Goal: Task Accomplishment & Management: Use online tool/utility

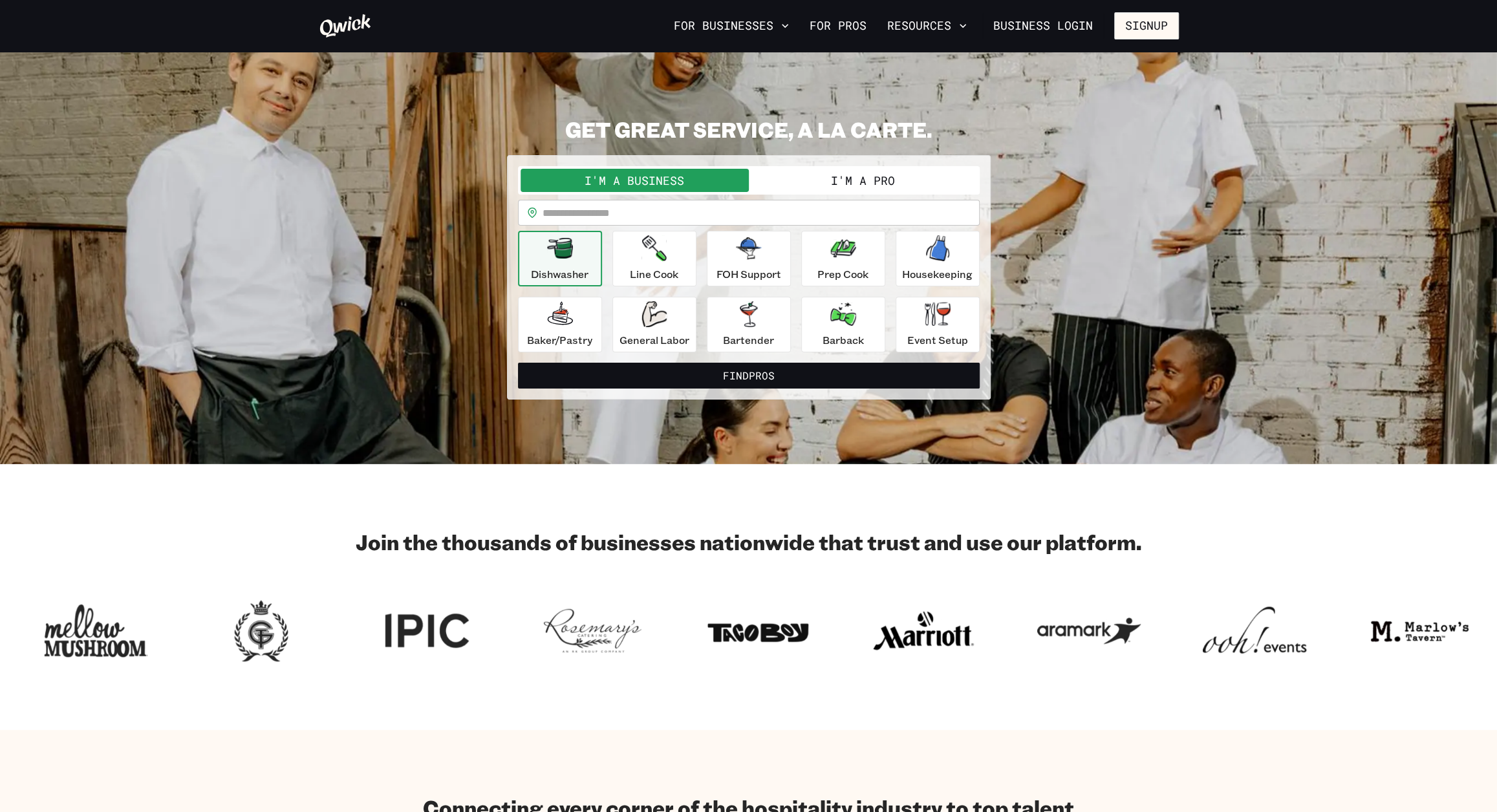
click at [861, 182] on button "I'm a Pro" at bounding box center [863, 180] width 228 height 23
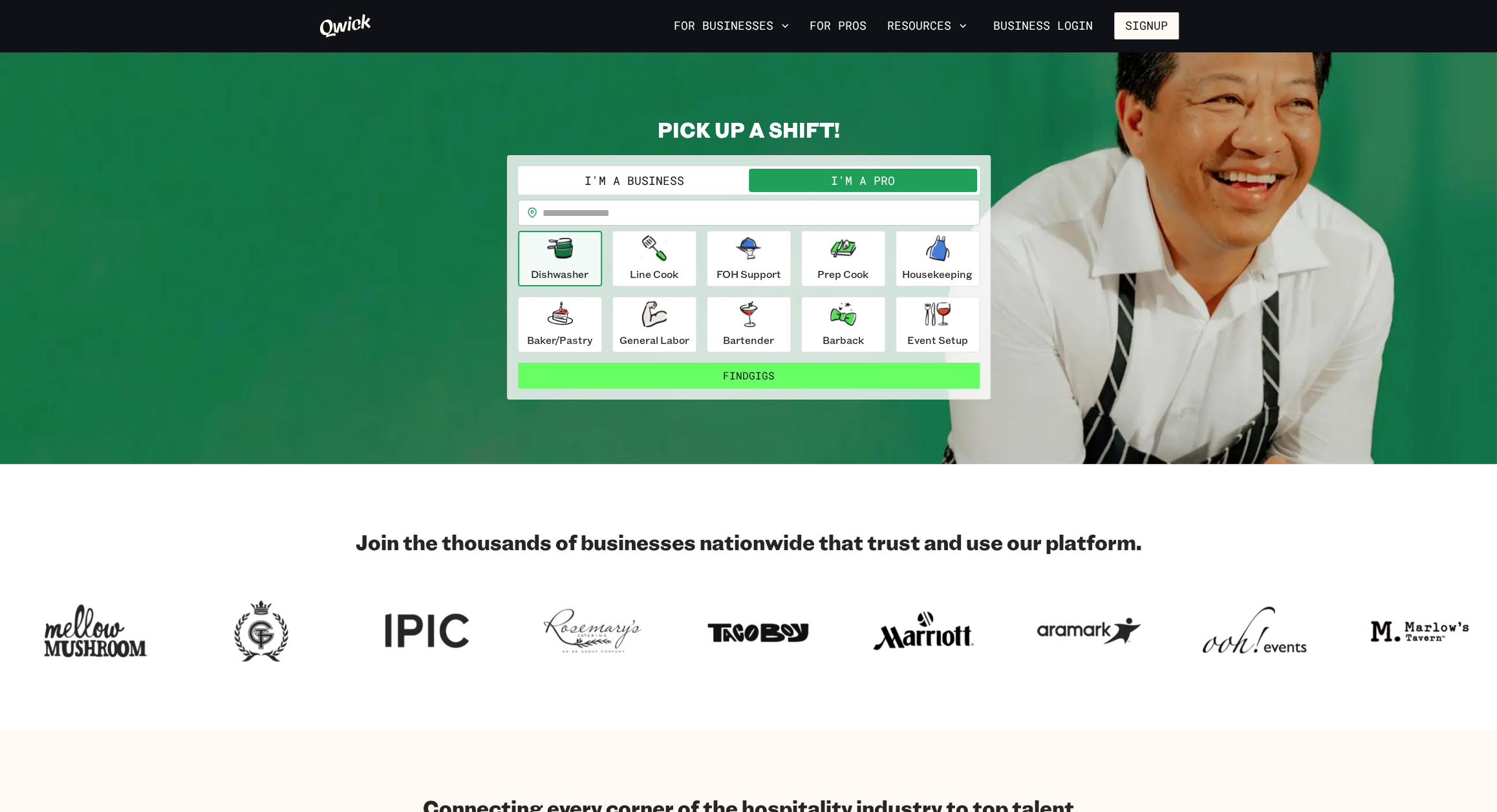
click at [770, 374] on button "Find Gigs" at bounding box center [748, 375] width 462 height 26
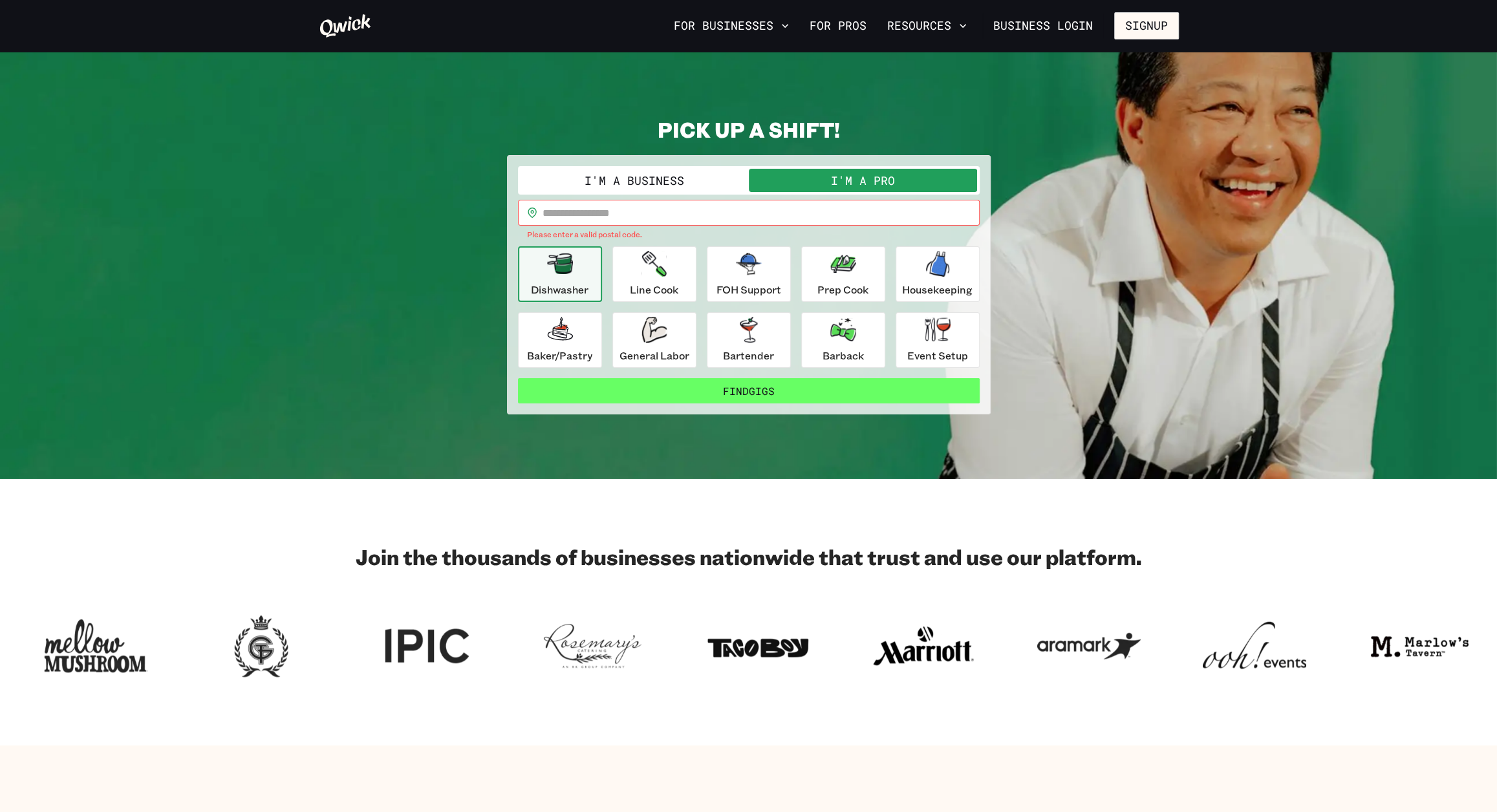
click at [760, 390] on button "Find Gigs" at bounding box center [748, 391] width 462 height 26
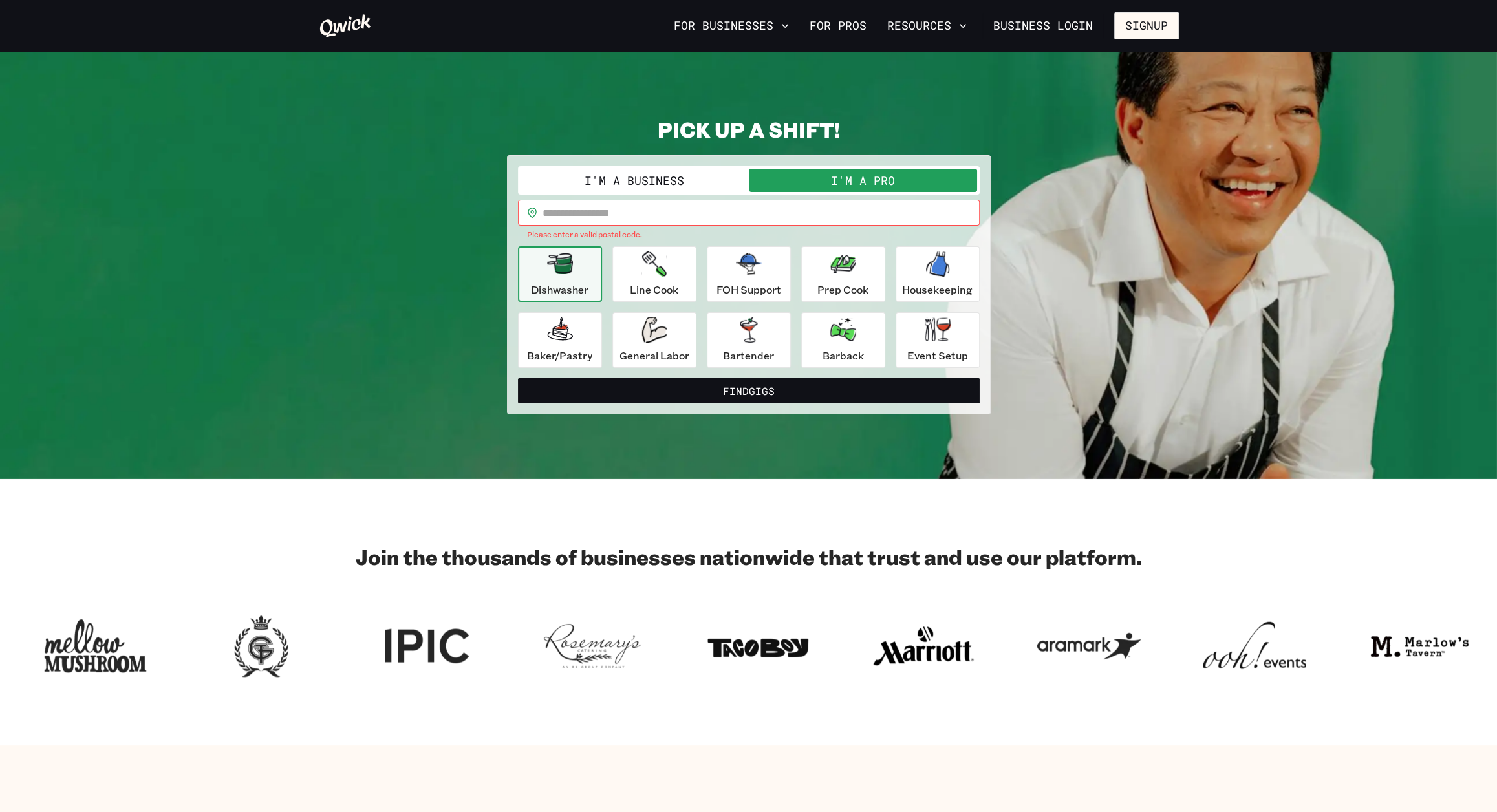
click at [655, 214] on input "text" at bounding box center [761, 212] width 437 height 26
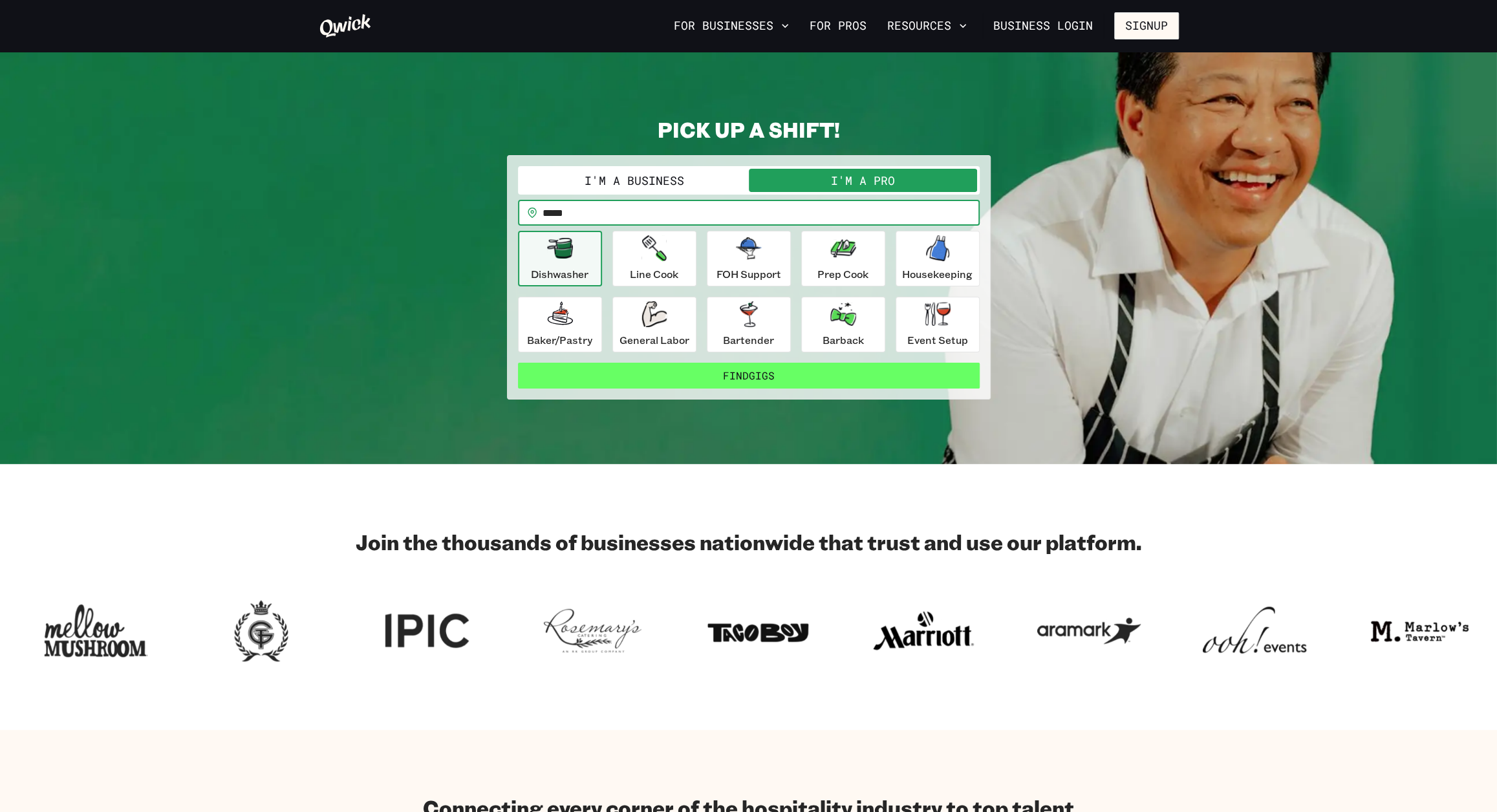
type input "*****"
click at [712, 368] on button "Find Gigs" at bounding box center [748, 375] width 462 height 26
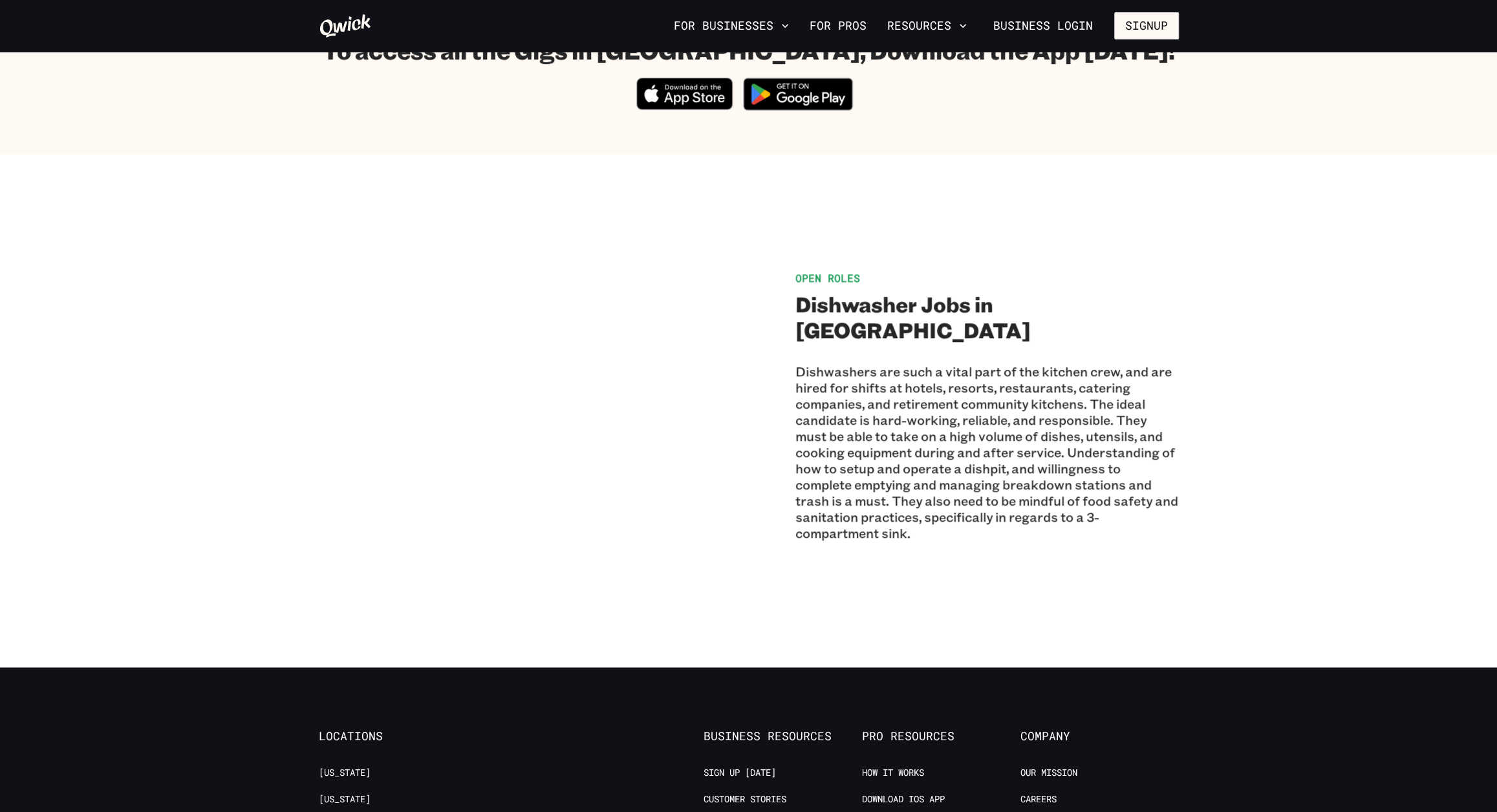
scroll to position [646, 0]
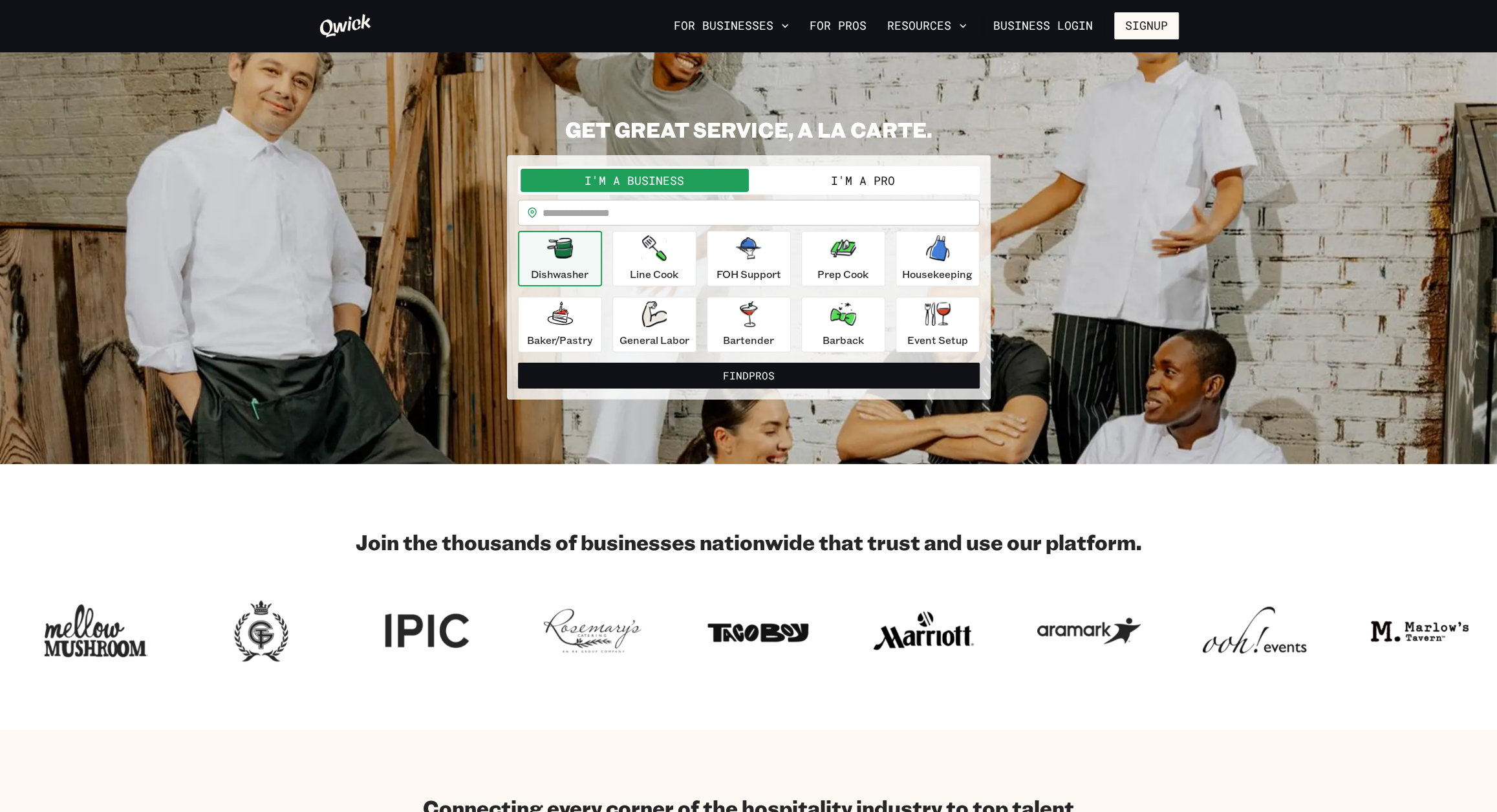
click at [846, 178] on button "I'm a Pro" at bounding box center [863, 180] width 228 height 23
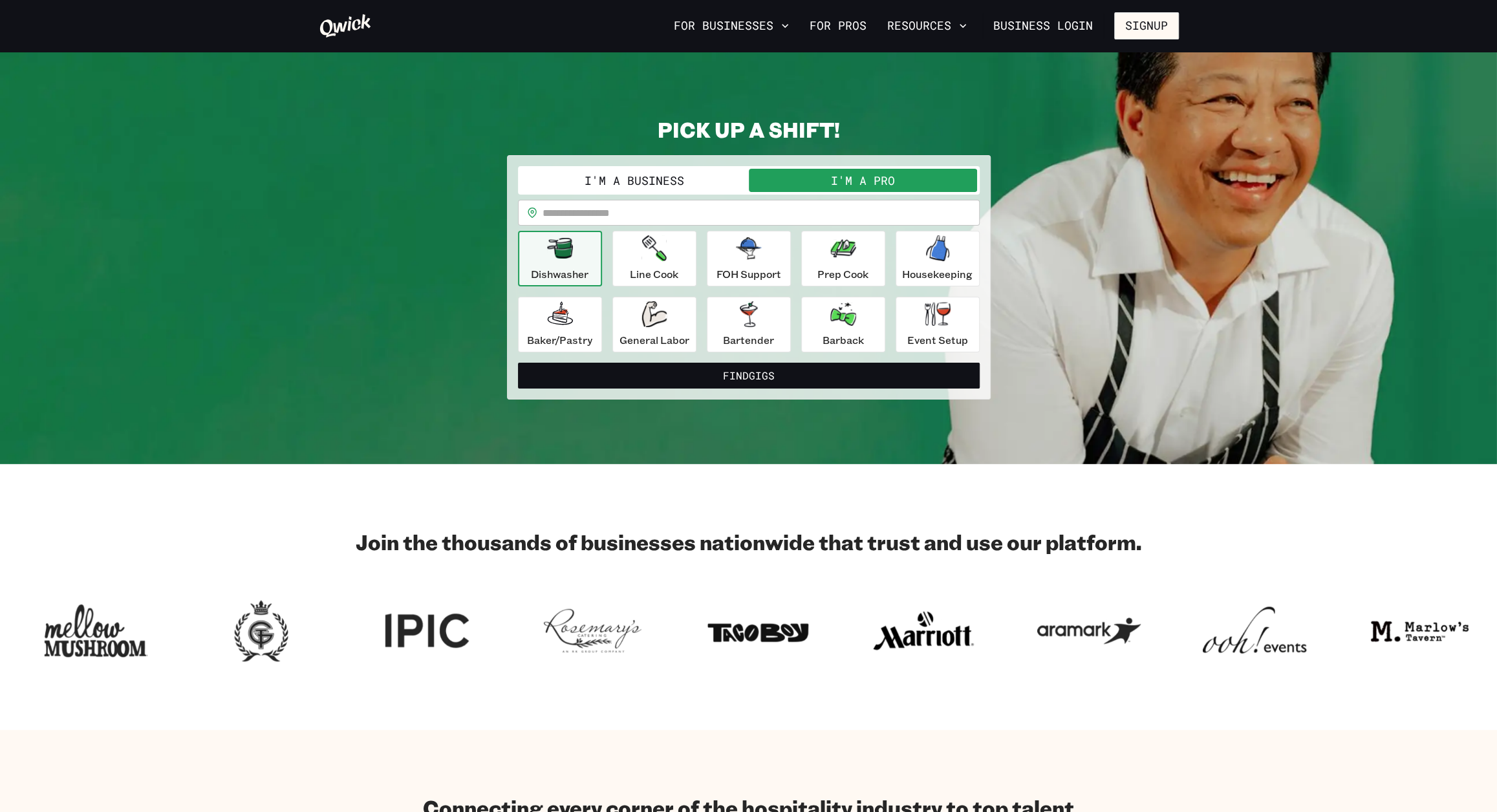
click at [709, 218] on input "text" at bounding box center [761, 212] width 437 height 26
click at [843, 31] on link "For Pros" at bounding box center [838, 25] width 67 height 22
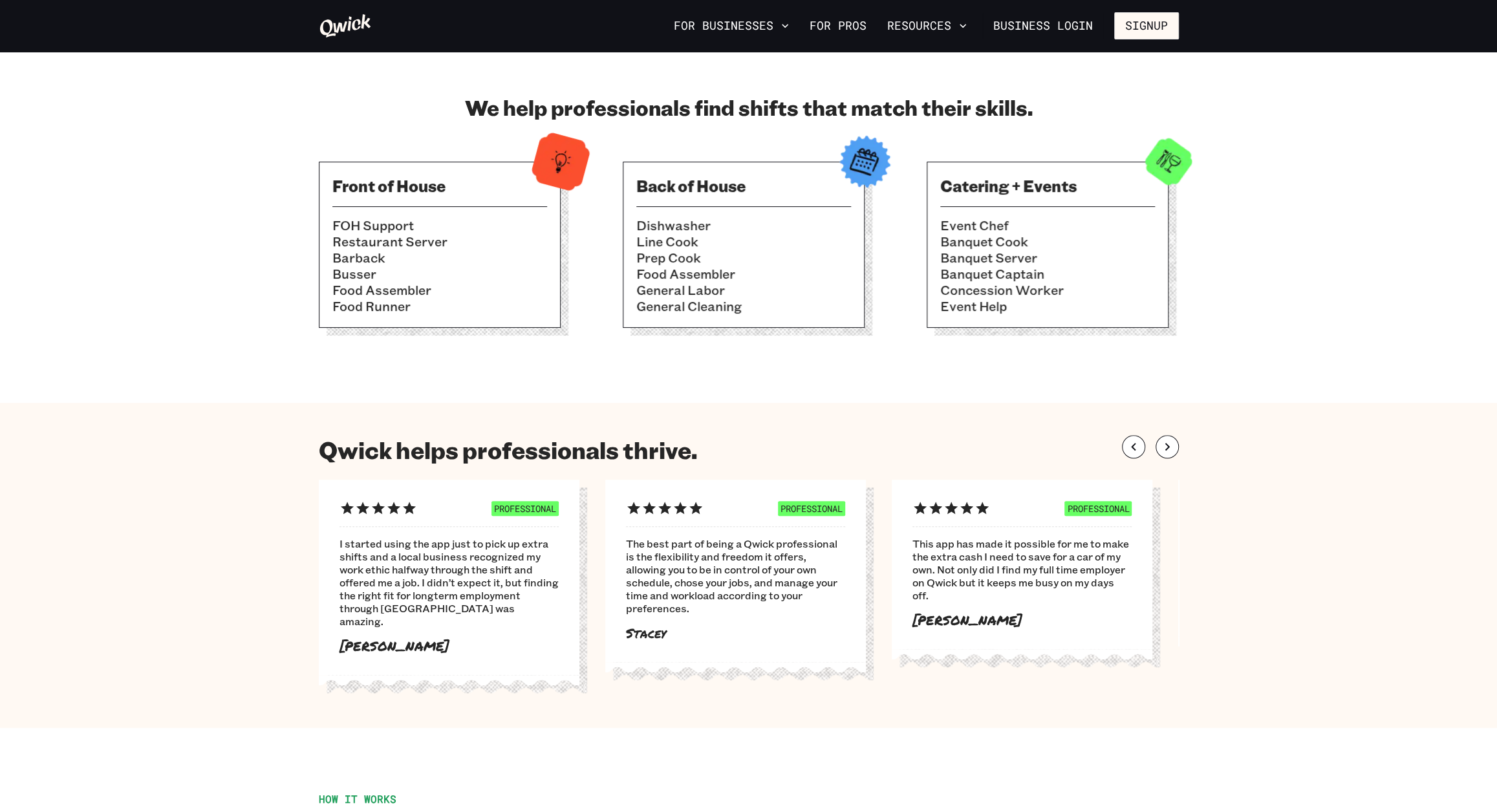
scroll to position [646, 0]
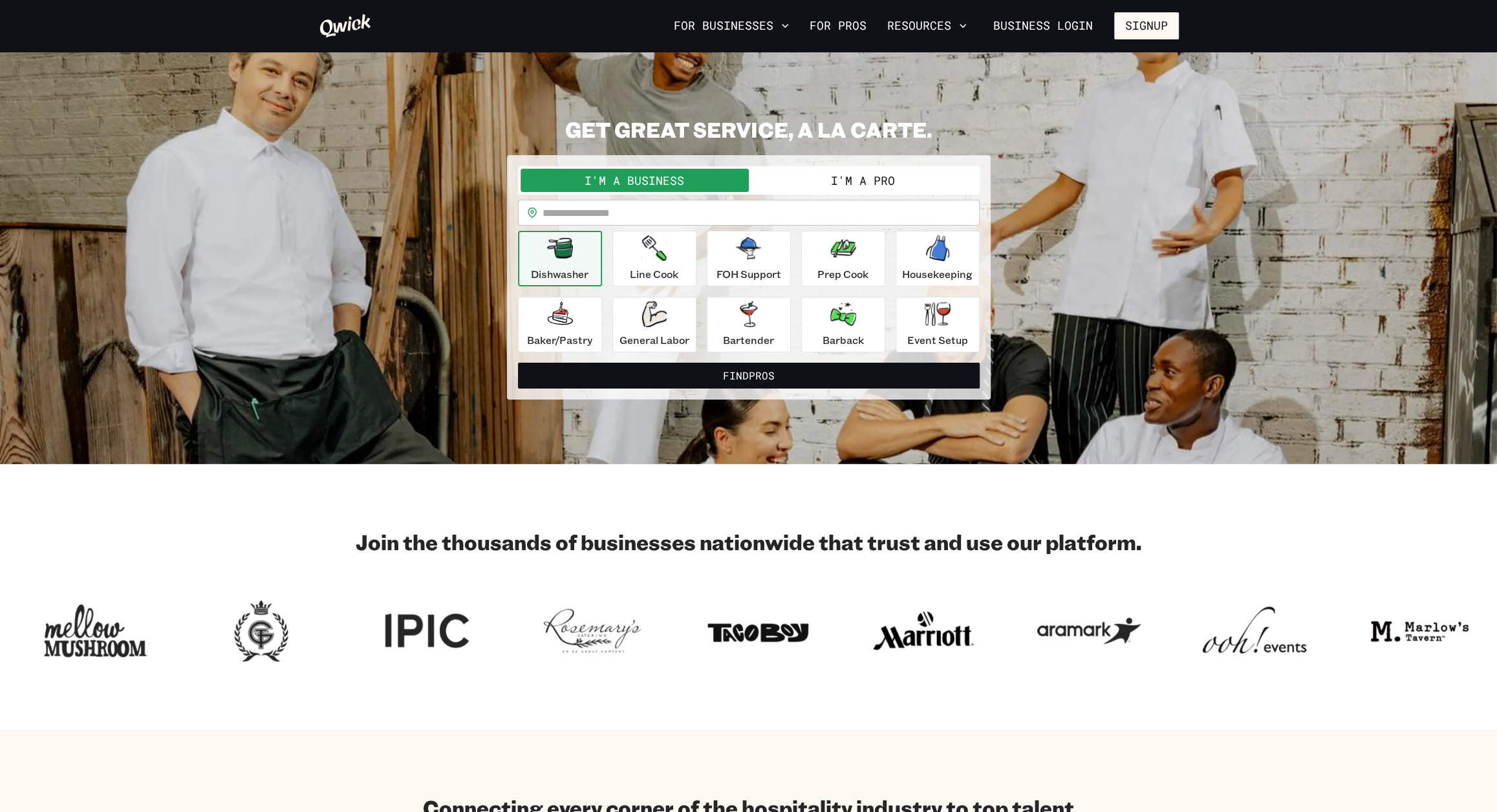
click at [808, 180] on button "I'm a Pro" at bounding box center [863, 180] width 228 height 23
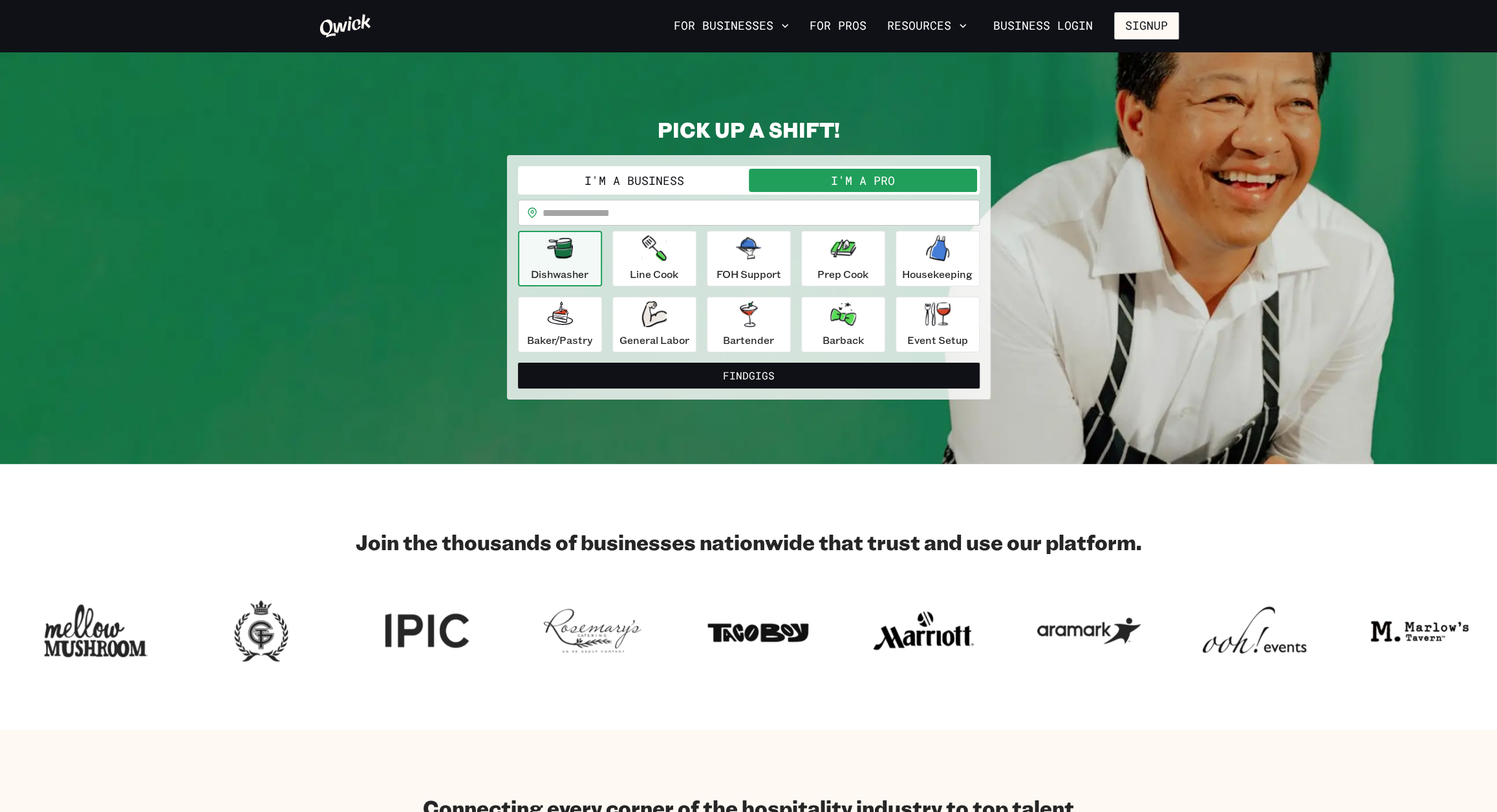
click at [785, 211] on input "text" at bounding box center [761, 212] width 437 height 26
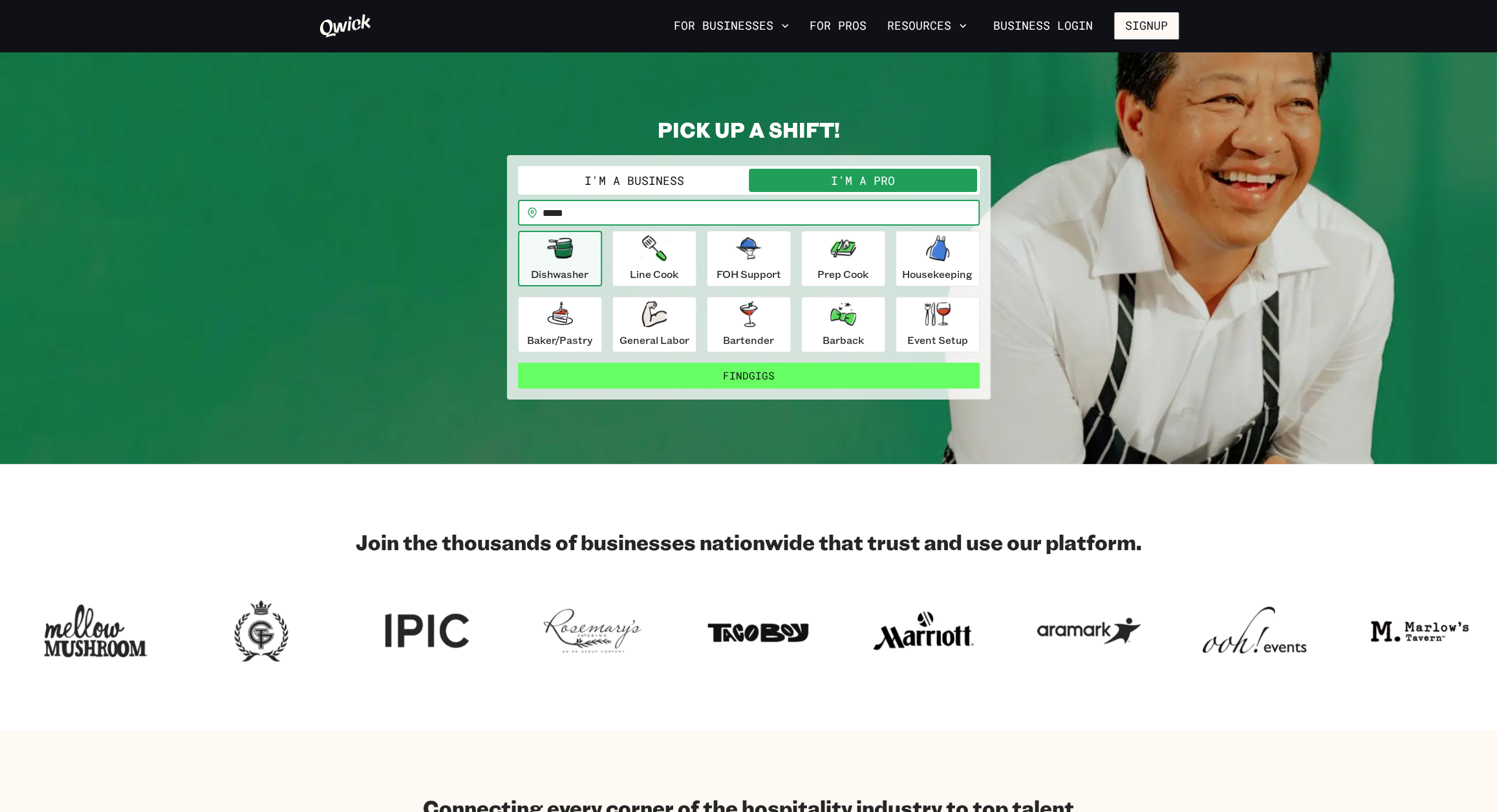
type input "*****"
click at [840, 368] on button "Find Gigs" at bounding box center [748, 375] width 462 height 26
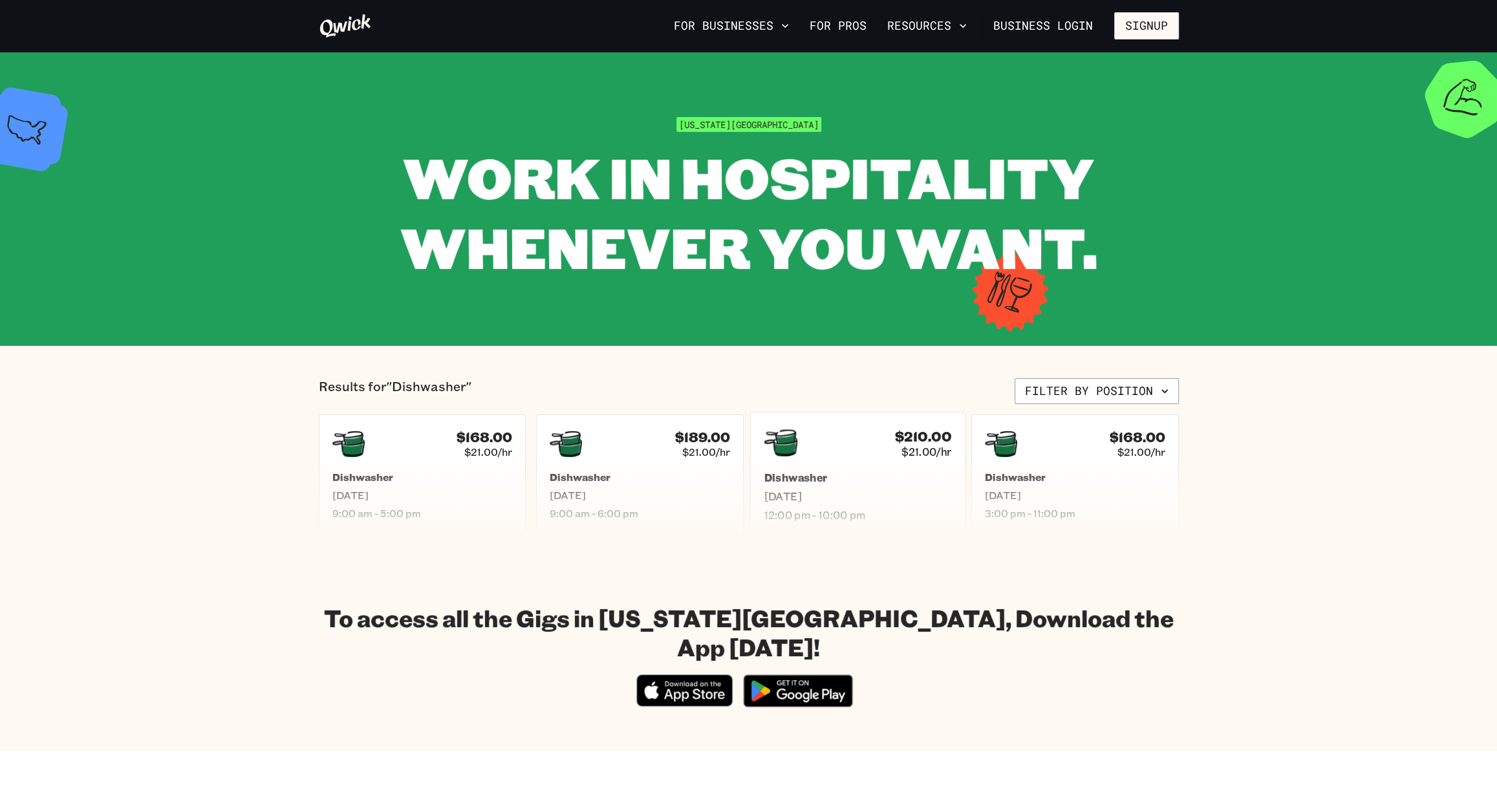
click at [833, 471] on h5 "Dishwasher" at bounding box center [857, 477] width 188 height 13
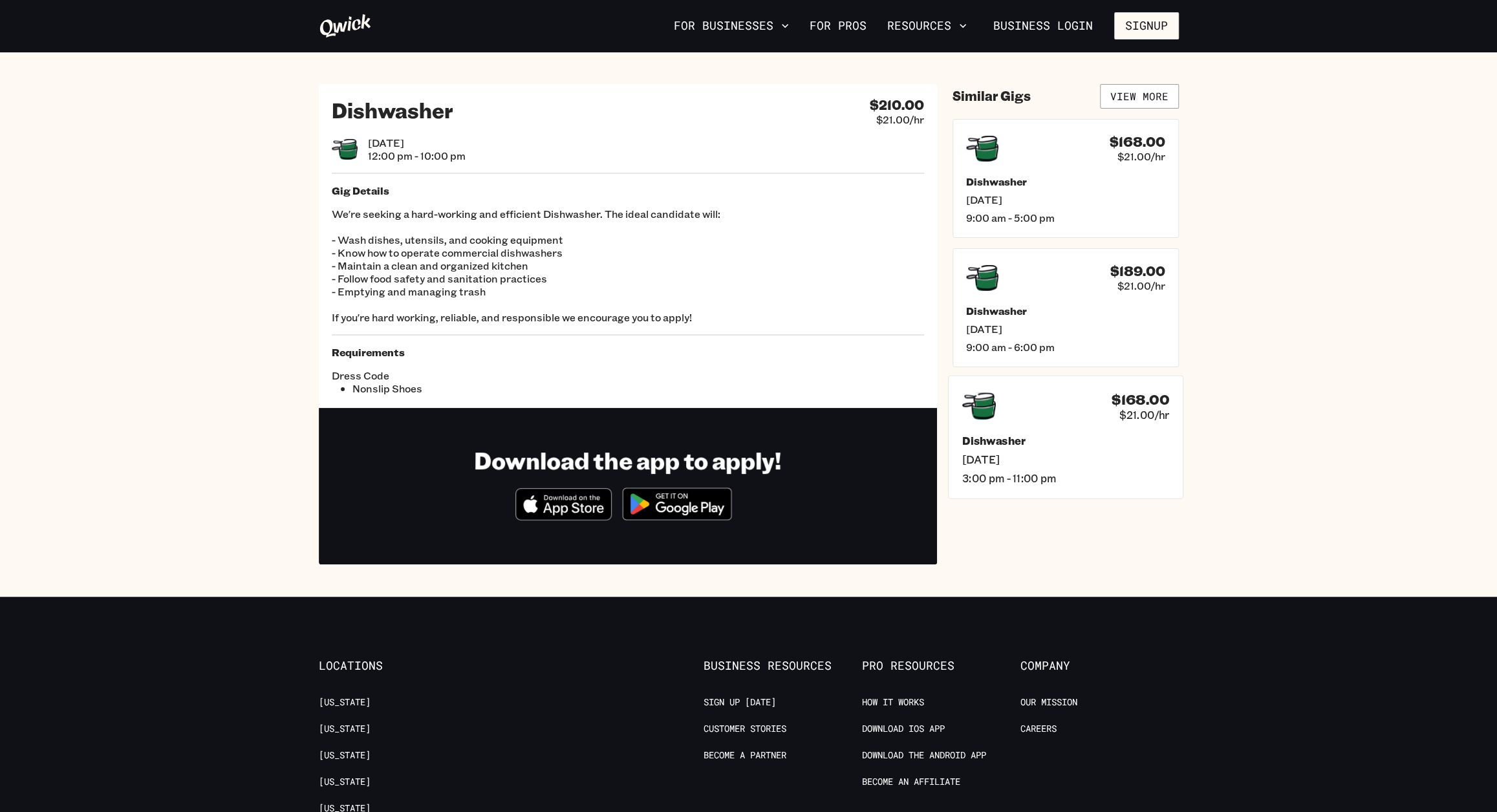
click at [1043, 439] on h5 "Dishwasher" at bounding box center [1065, 440] width 207 height 13
click at [1126, 82] on section "Dishwasher $168.00 $21.00/hr [DATE] 3:00 pm - 11:00 pm Gig Details We're seekin…" at bounding box center [748, 324] width 1497 height 545
click at [1131, 96] on link "View More" at bounding box center [1140, 96] width 79 height 25
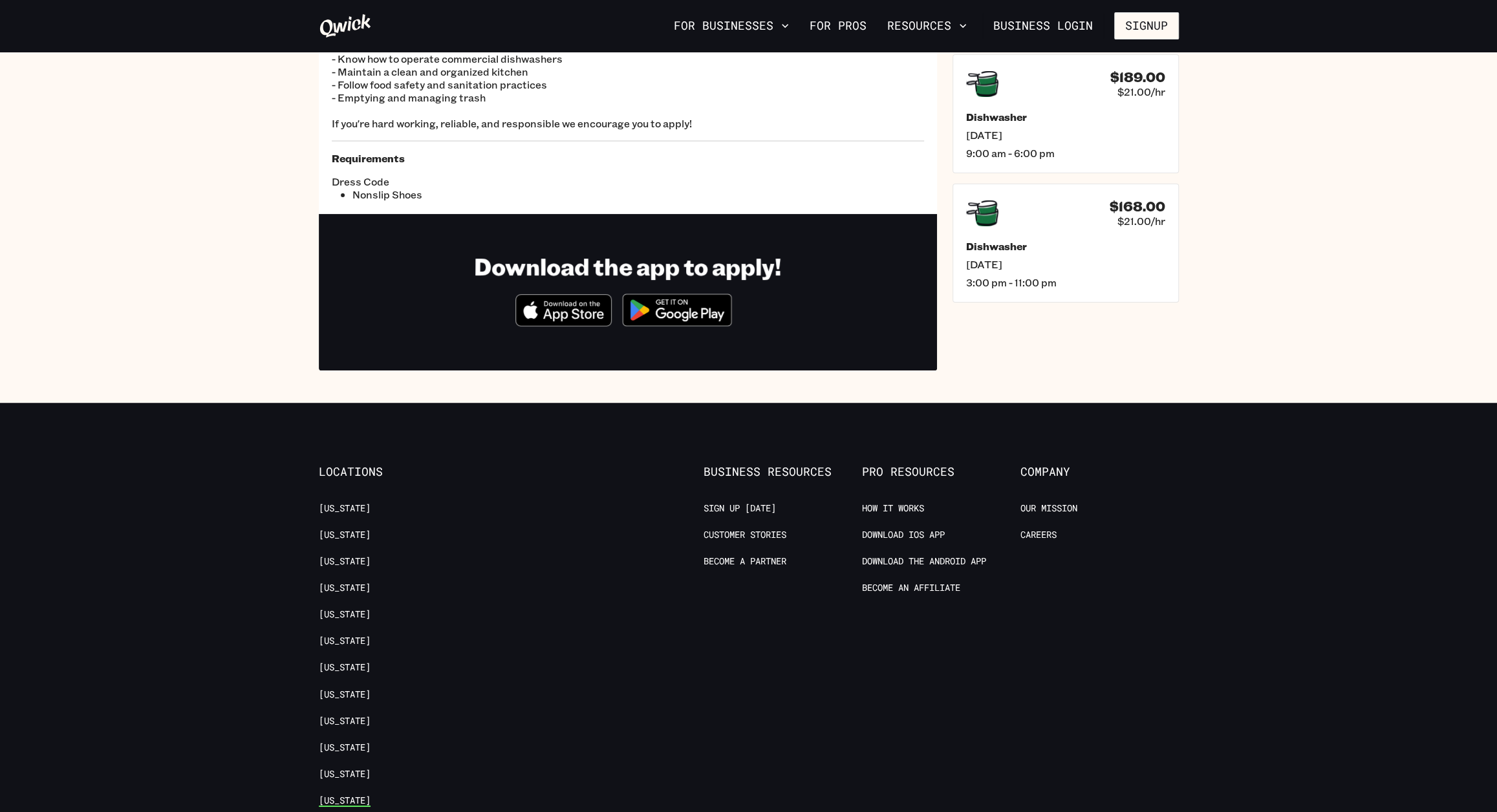
click at [343, 795] on link "[US_STATE]" at bounding box center [344, 801] width 51 height 12
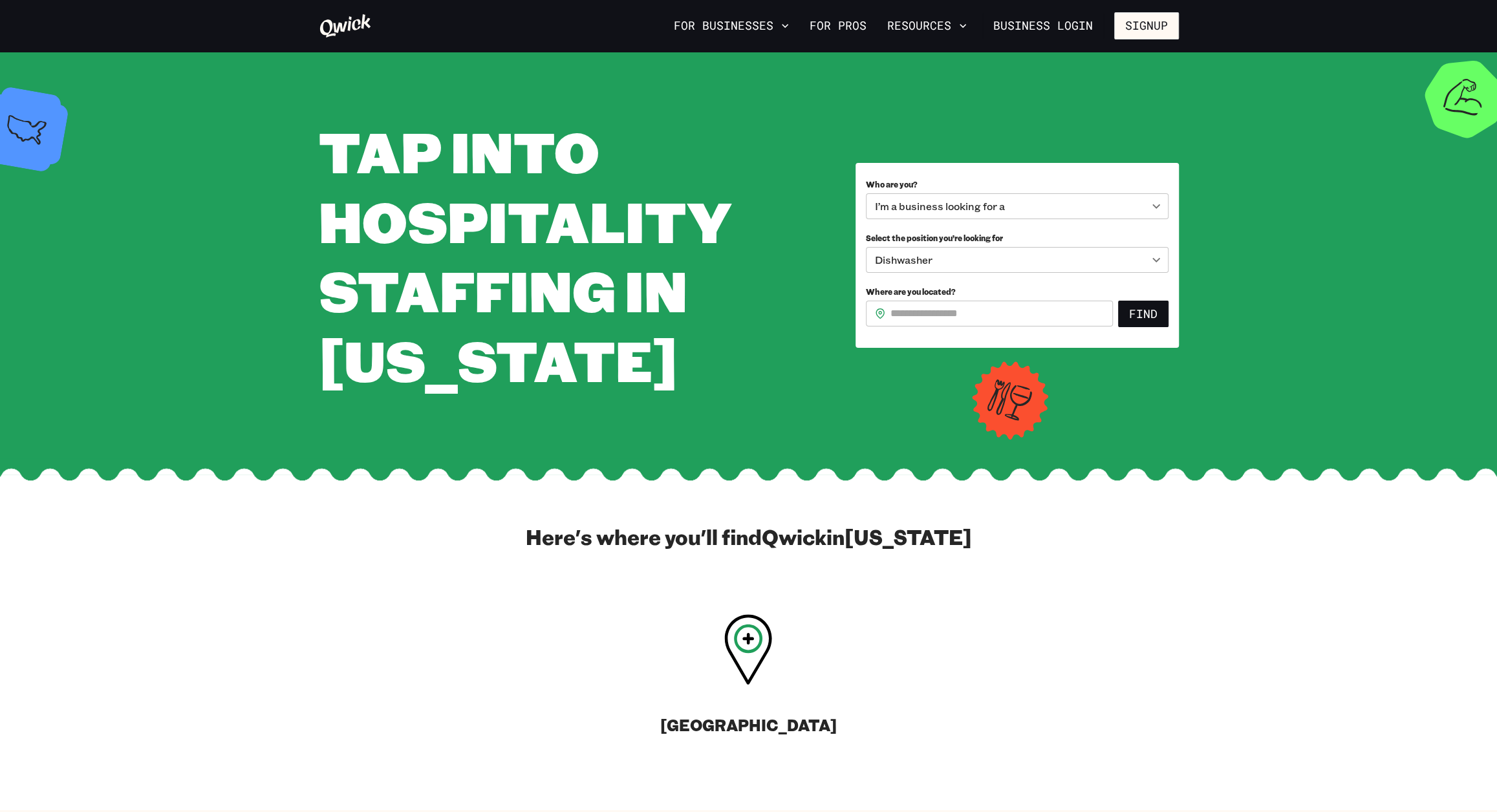
scroll to position [194, 0]
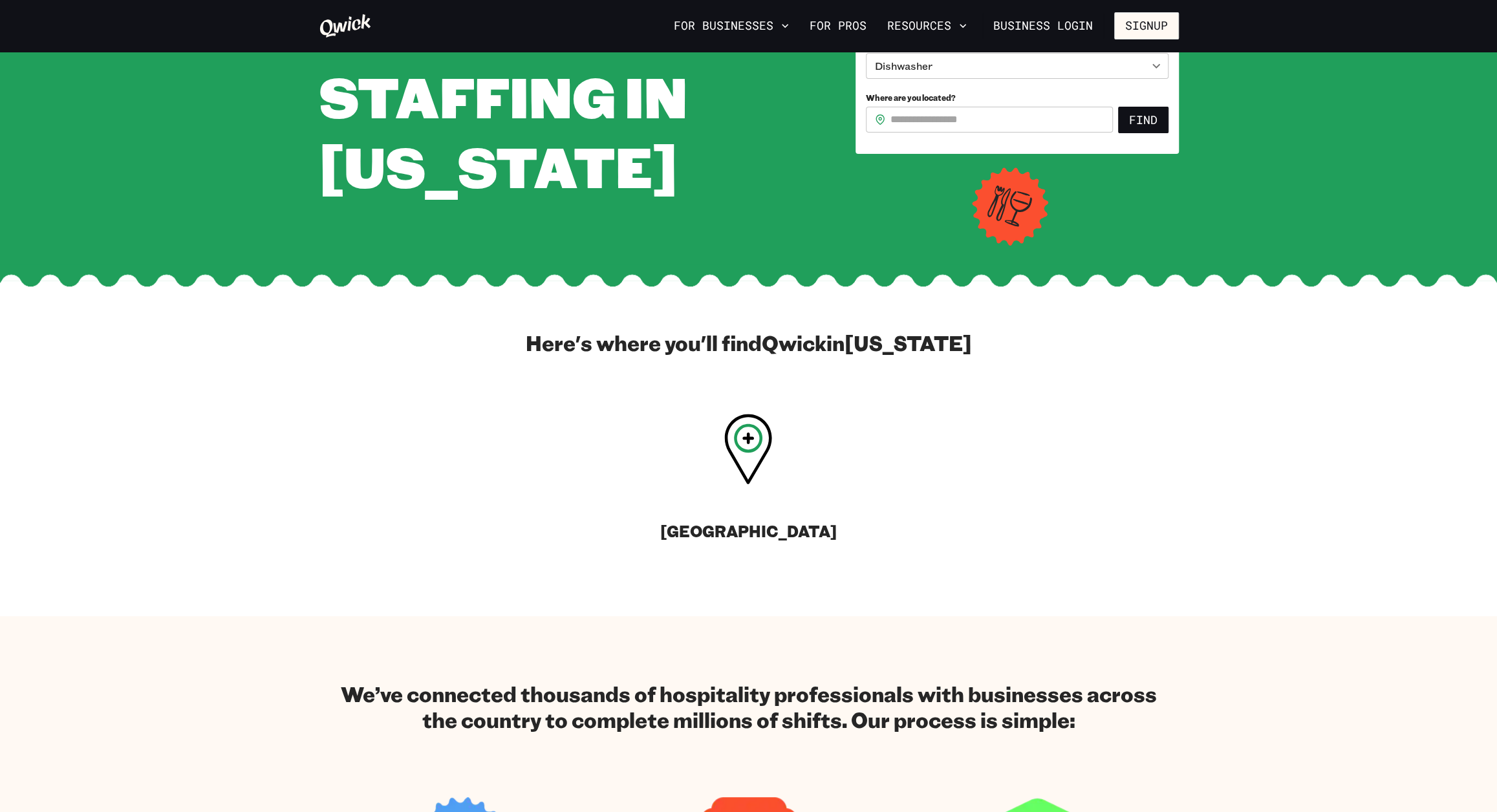
click at [743, 455] on icon at bounding box center [748, 449] width 48 height 71
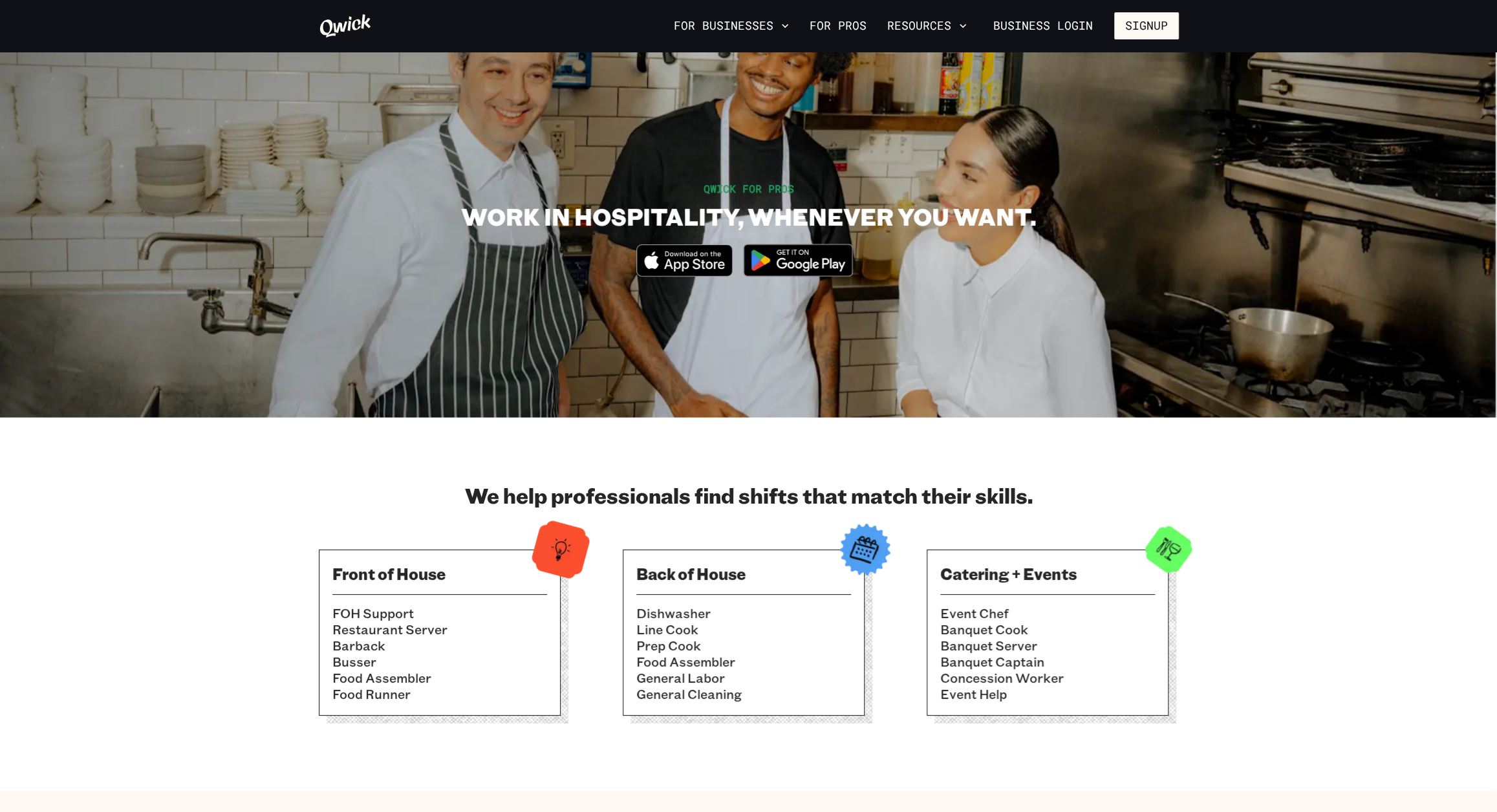
drag, startPoint x: 785, startPoint y: 471, endPoint x: 836, endPoint y: 206, distance: 269.9
click at [909, 31] on button "Resources" at bounding box center [927, 25] width 90 height 22
